Goal: Entertainment & Leisure: Consume media (video, audio)

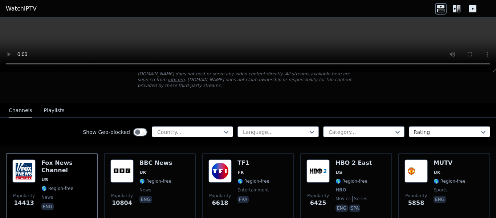
scroll to position [73, 0]
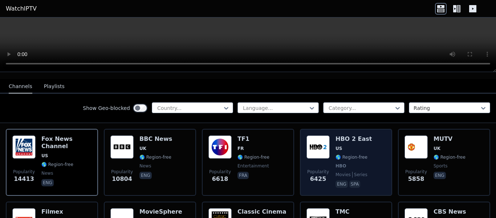
click at [316, 144] on img at bounding box center [318, 146] width 23 height 23
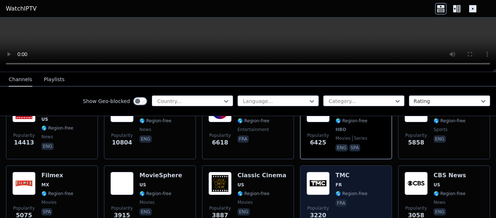
click at [317, 176] on img at bounding box center [318, 182] width 23 height 23
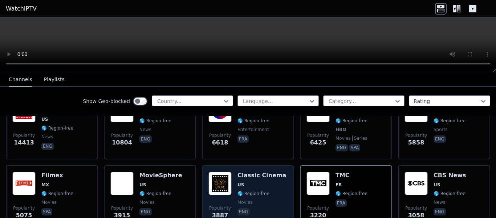
click at [214, 179] on img at bounding box center [220, 182] width 23 height 23
click at [212, 177] on img at bounding box center [220, 182] width 23 height 23
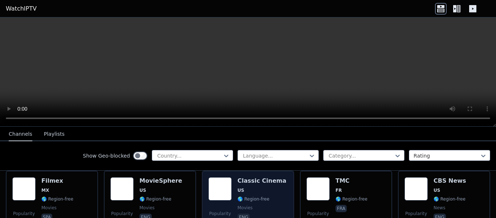
scroll to position [145, 0]
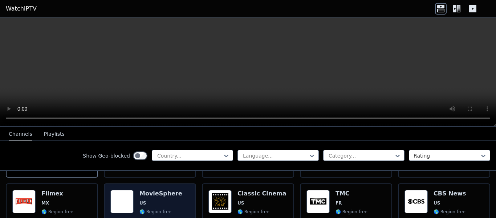
click at [128, 196] on img at bounding box center [121, 201] width 23 height 23
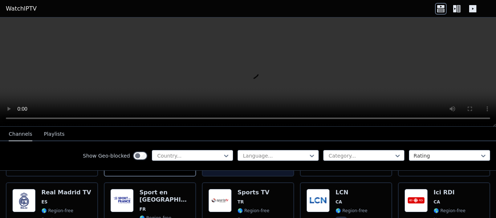
scroll to position [218, 0]
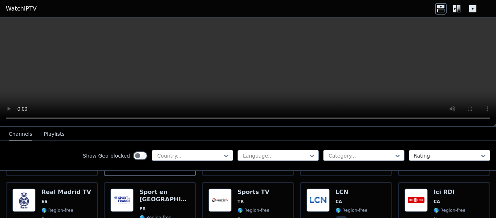
click at [459, 8] on icon at bounding box center [459, 8] width 4 height 7
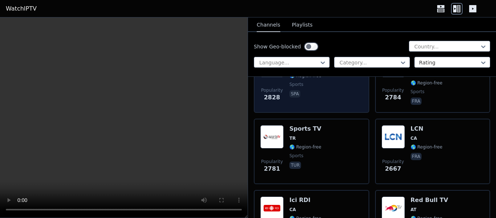
scroll to position [509, 0]
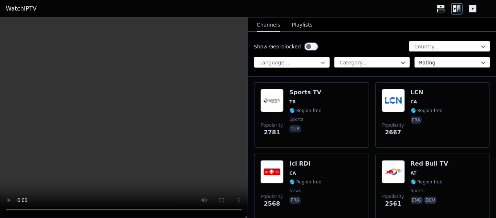
click at [321, 61] on icon at bounding box center [322, 62] width 7 height 7
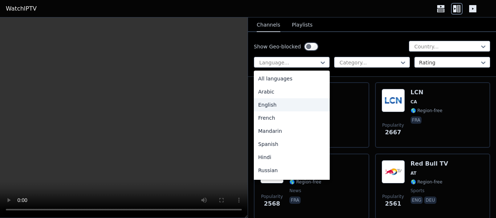
click at [268, 104] on div "English" at bounding box center [292, 104] width 76 height 13
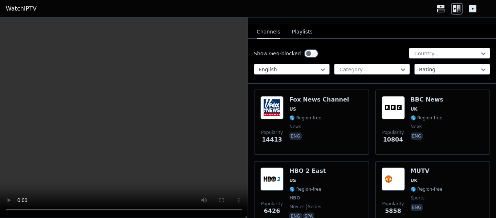
scroll to position [36, 0]
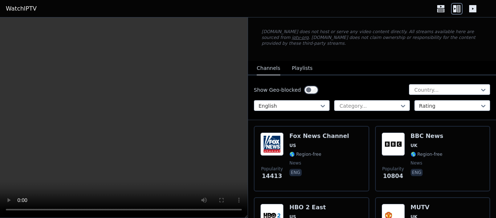
click at [303, 64] on button "Playlists" at bounding box center [302, 68] width 21 height 14
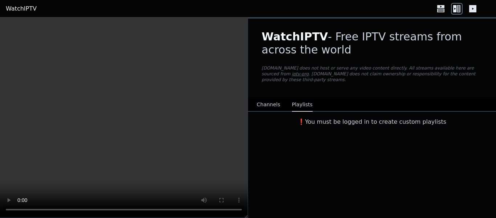
click at [270, 98] on button "Channels" at bounding box center [269, 105] width 24 height 14
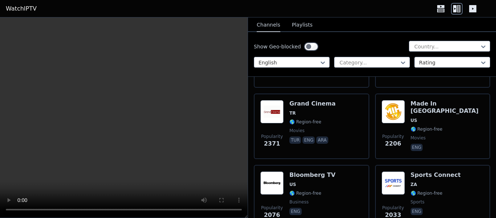
scroll to position [363, 0]
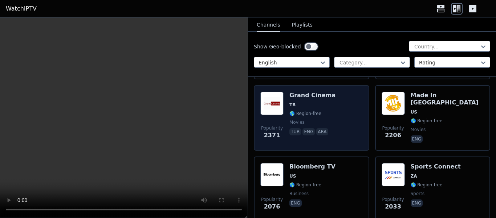
click at [320, 102] on span "TR" at bounding box center [313, 105] width 46 height 6
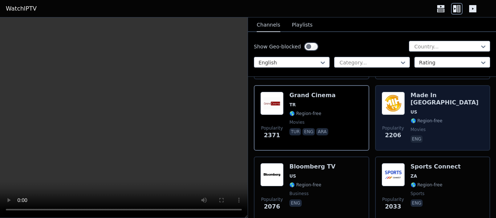
click at [390, 101] on img at bounding box center [393, 103] width 23 height 23
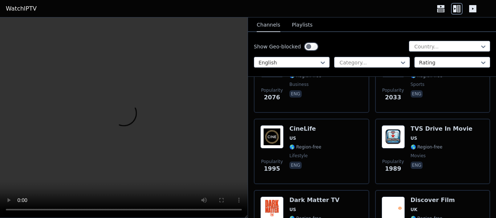
scroll to position [509, 0]
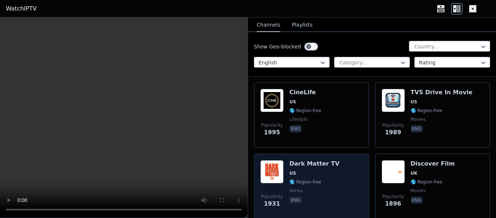
click at [324, 170] on span "US" at bounding box center [315, 173] width 50 height 6
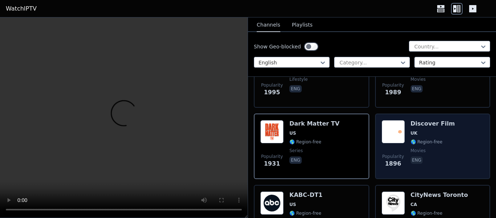
scroll to position [581, 0]
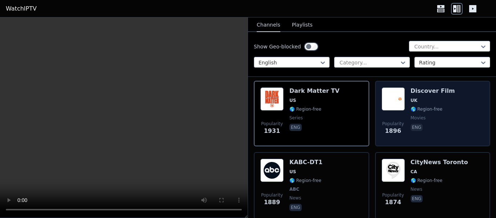
click at [451, 110] on div "Popularity 1896 Discover Film UK 🌎 Region-free movies eng" at bounding box center [433, 113] width 102 height 52
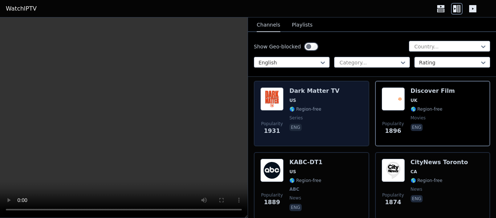
click at [315, 108] on div "Dark Matter TV US 🌎 Region-free series eng" at bounding box center [315, 113] width 50 height 52
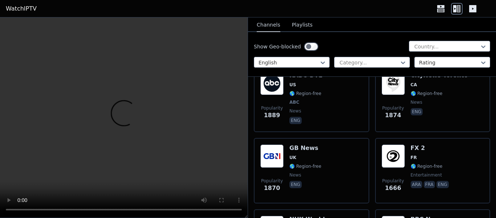
scroll to position [690, 0]
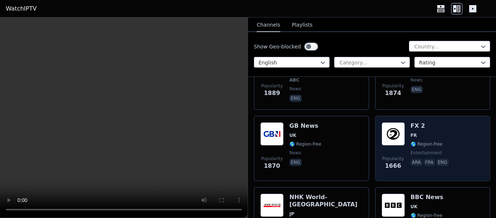
click at [389, 132] on img at bounding box center [393, 133] width 23 height 23
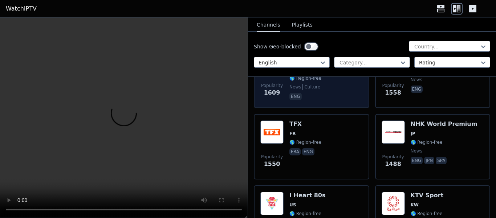
scroll to position [836, 0]
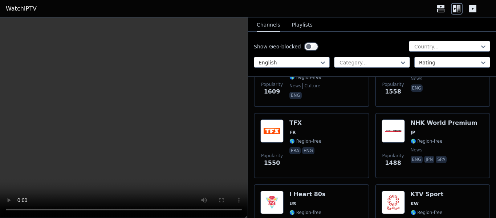
click at [80, 189] on video at bounding box center [124, 117] width 248 height 200
click at [179, 186] on video at bounding box center [124, 117] width 248 height 200
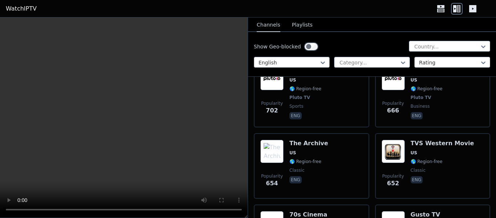
scroll to position [2289, 0]
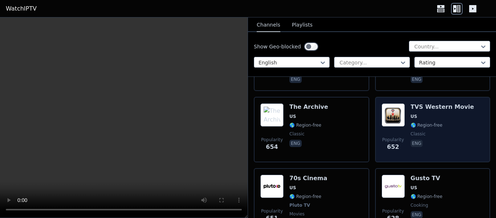
click at [454, 140] on span "eng" at bounding box center [443, 144] width 64 height 9
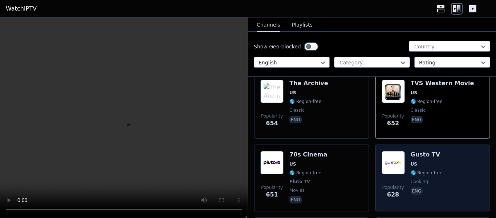
scroll to position [2325, 0]
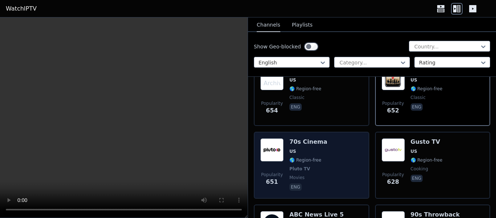
click at [332, 161] on div "Popularity 651 70s Cinema US 🌎 Region-free Pluto TV movies eng" at bounding box center [312, 165] width 102 height 54
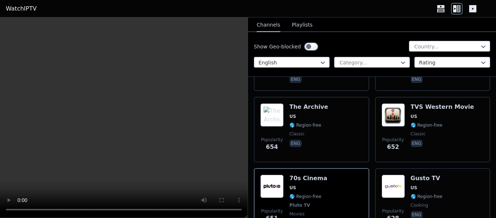
scroll to position [2144, 0]
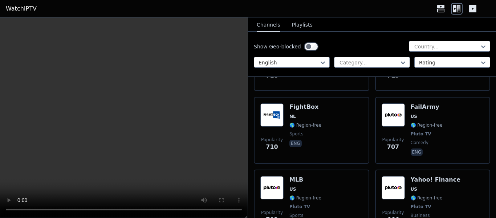
click at [23, 11] on link "WatchIPTV" at bounding box center [21, 8] width 31 height 9
